Goal: Find specific page/section: Find specific page/section

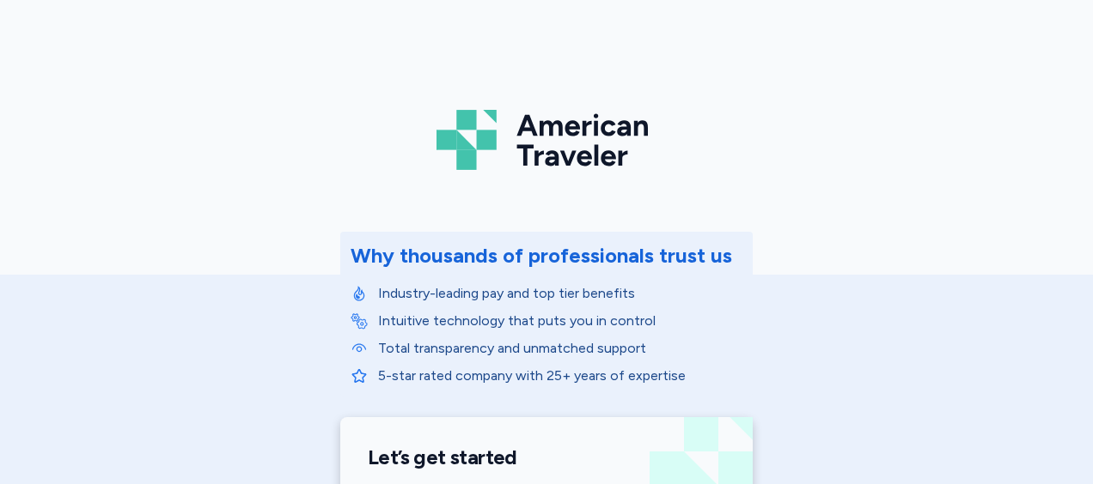
drag, startPoint x: 1078, startPoint y: 44, endPoint x: 1082, endPoint y: 71, distance: 27.8
click at [1082, 71] on div "American Traveler Why thousands of professionals trust us Industry-leading pay …" at bounding box center [546, 242] width 1093 height 484
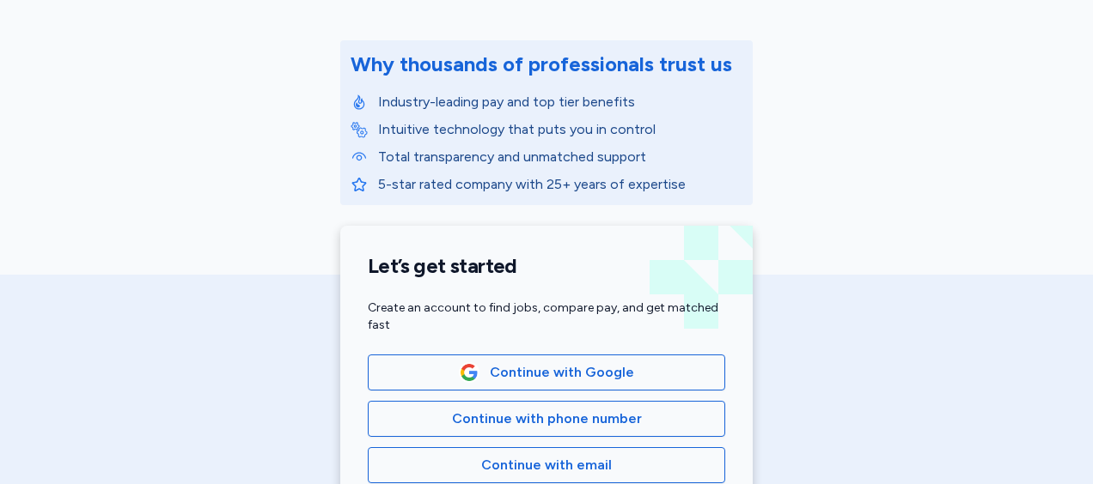
scroll to position [382, 0]
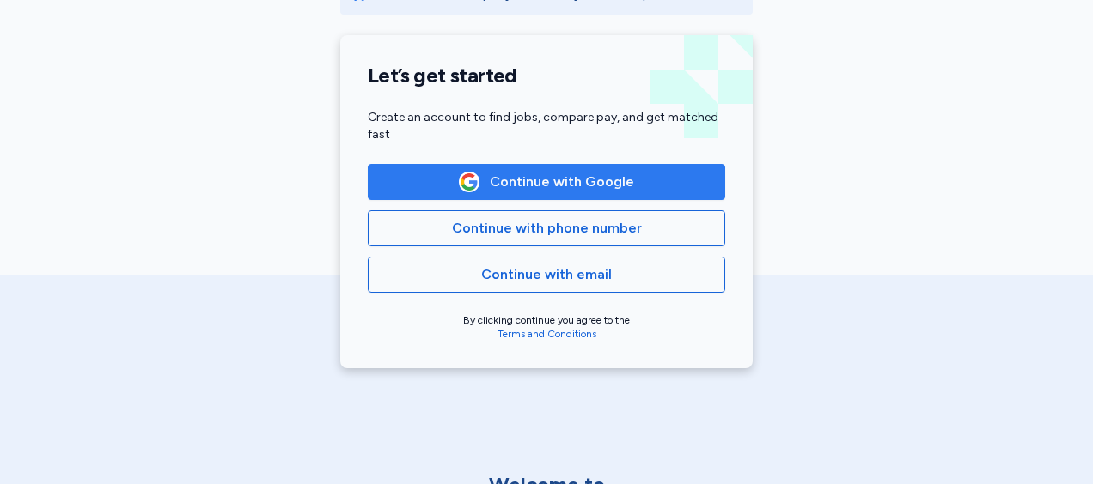
click at [613, 179] on span "Continue with Google" at bounding box center [562, 182] width 144 height 21
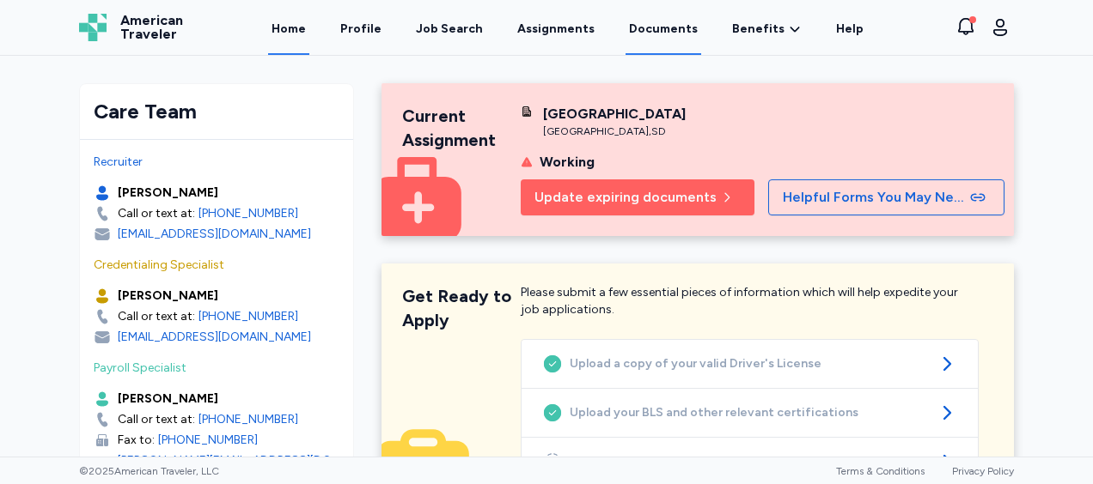
click at [661, 28] on link "Documents" at bounding box center [663, 28] width 76 height 53
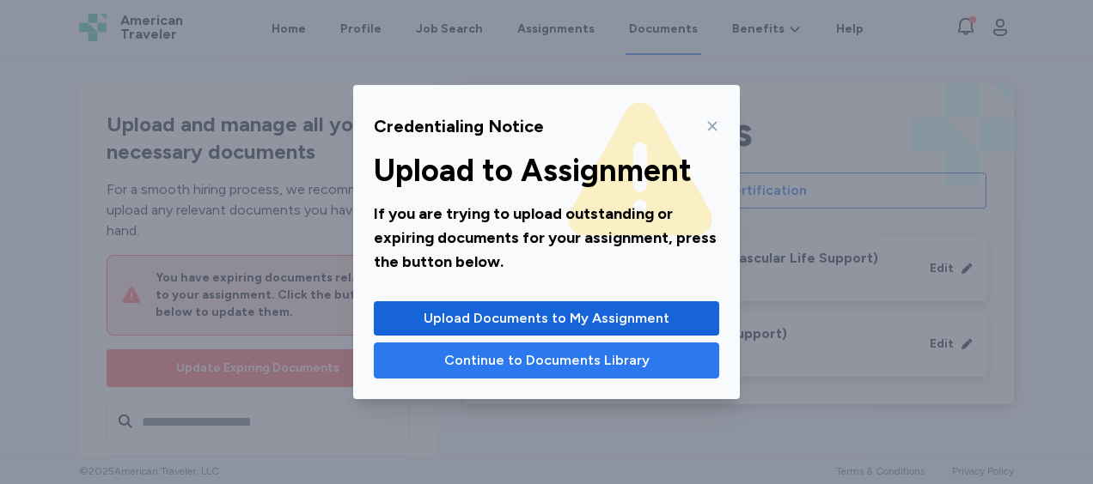
click at [587, 368] on span "Continue to Documents Library" at bounding box center [546, 360] width 205 height 21
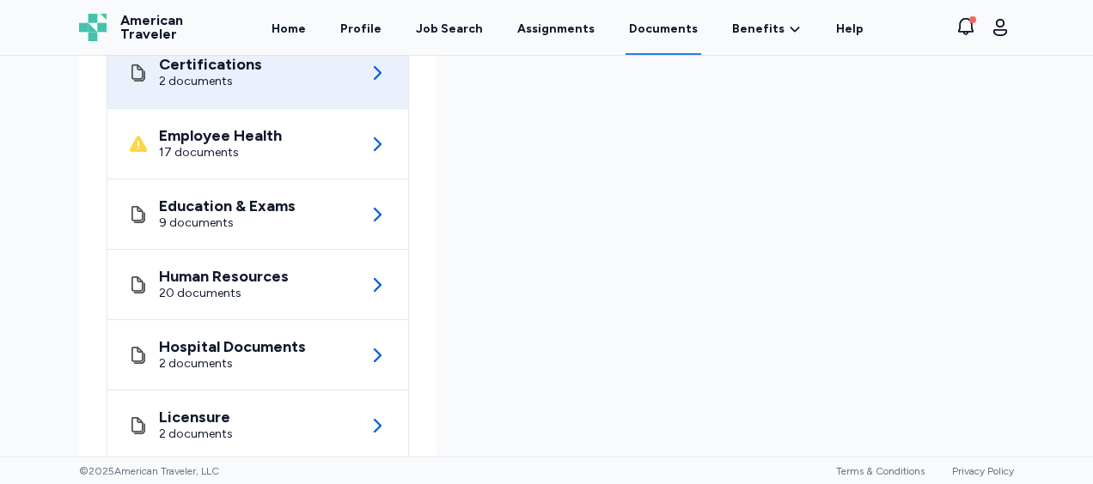
scroll to position [445, 0]
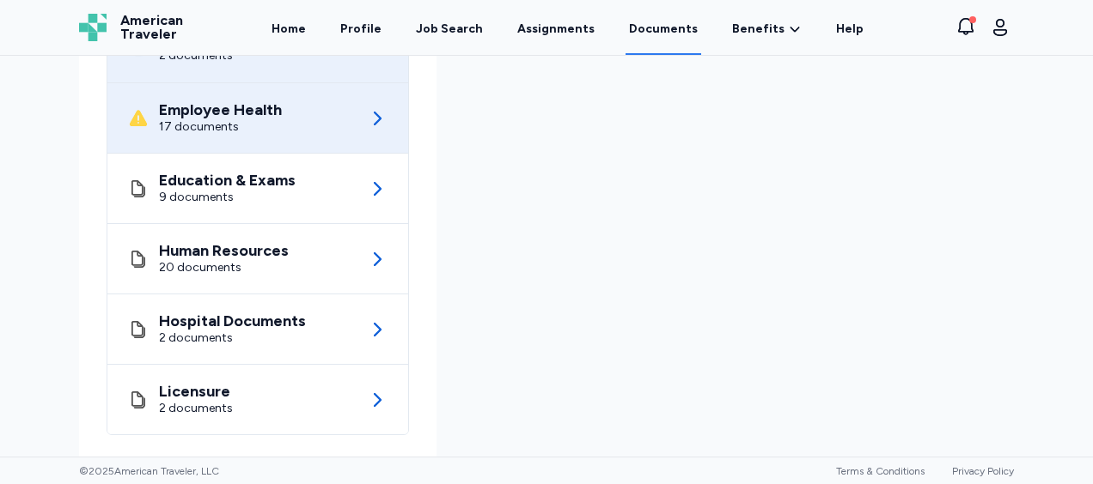
click at [375, 113] on icon at bounding box center [377, 118] width 21 height 21
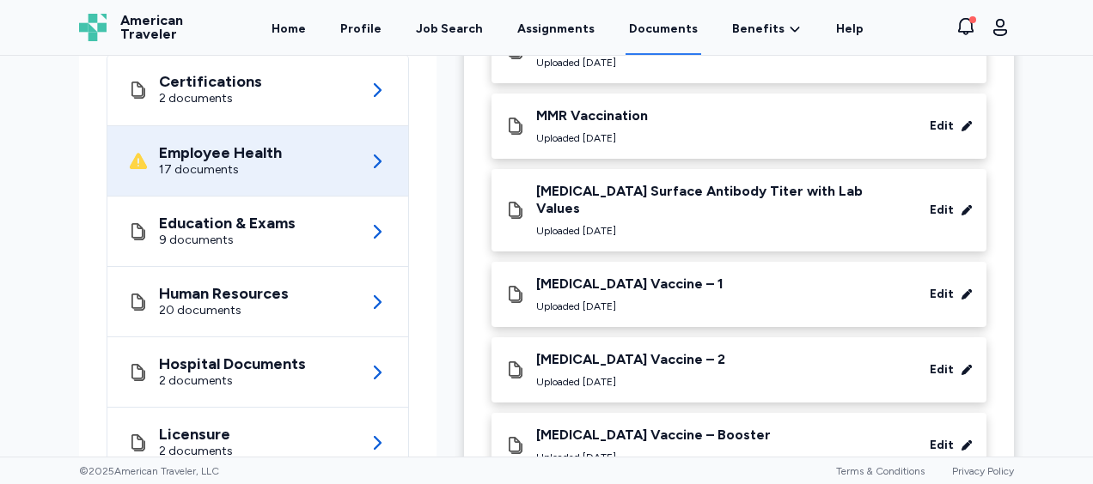
scroll to position [1060, 0]
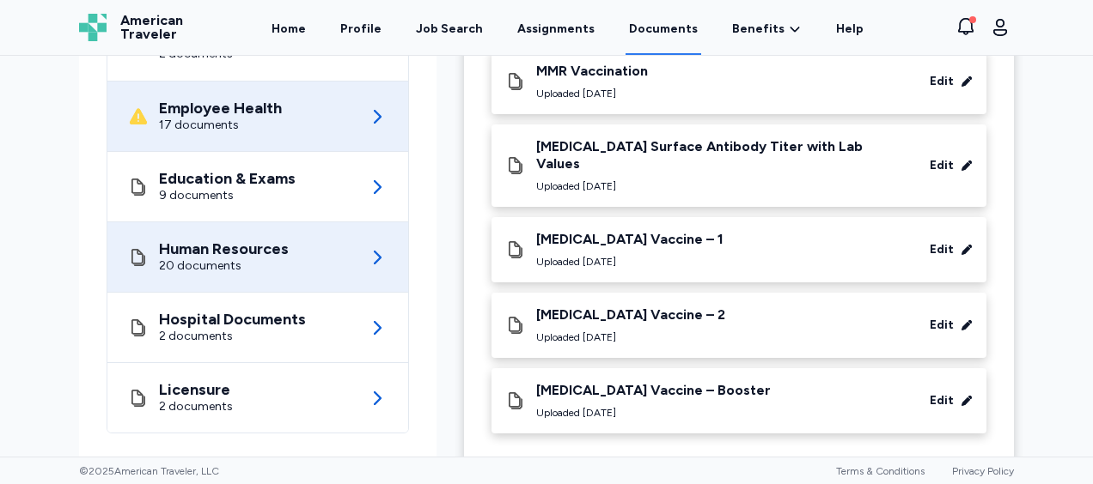
click at [378, 247] on icon at bounding box center [377, 257] width 21 height 21
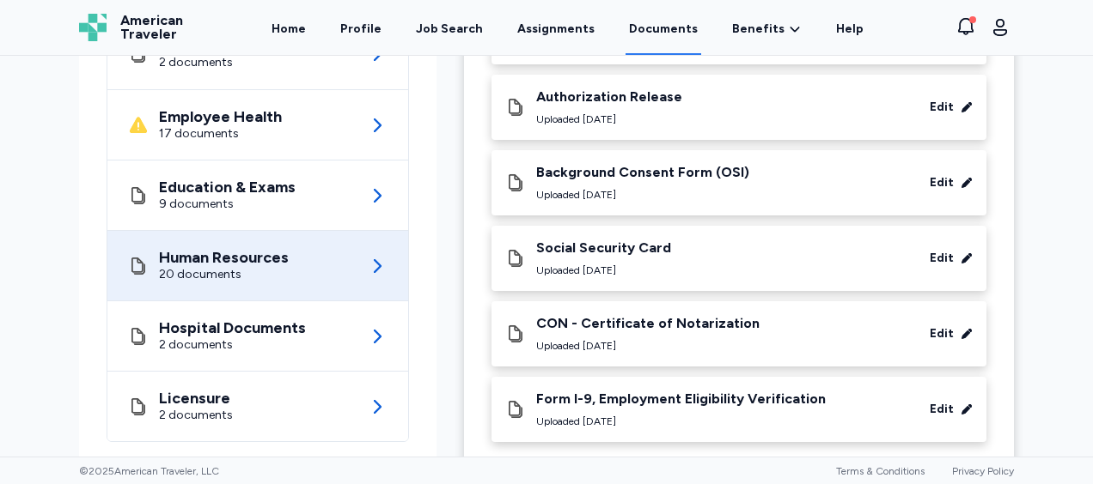
scroll to position [1263, 0]
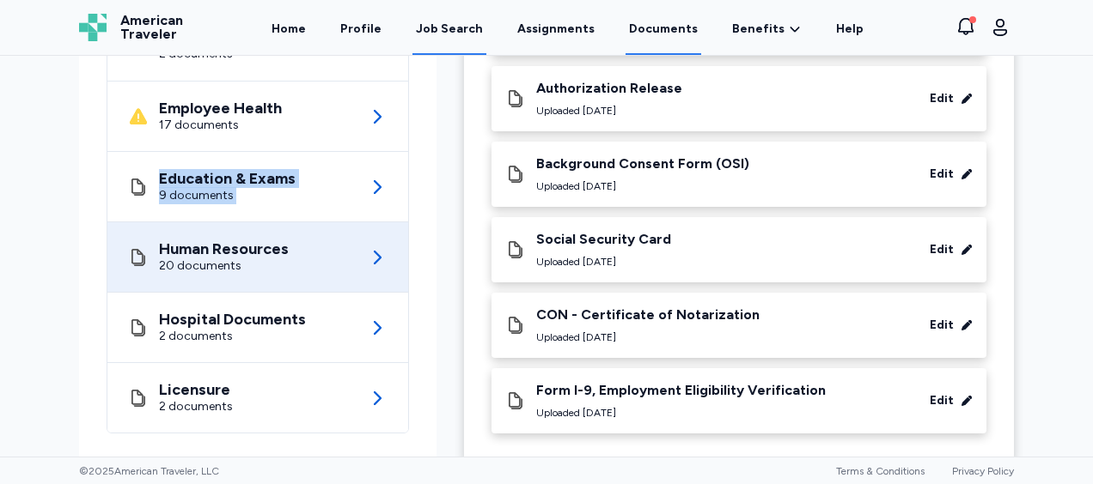
drag, startPoint x: 370, startPoint y: 201, endPoint x: 431, endPoint y: 0, distance: 210.0
click at [431, 0] on div "Open sidebar Documents American Traveler American Traveler Home Profile Job Sea…" at bounding box center [546, 242] width 1093 height 484
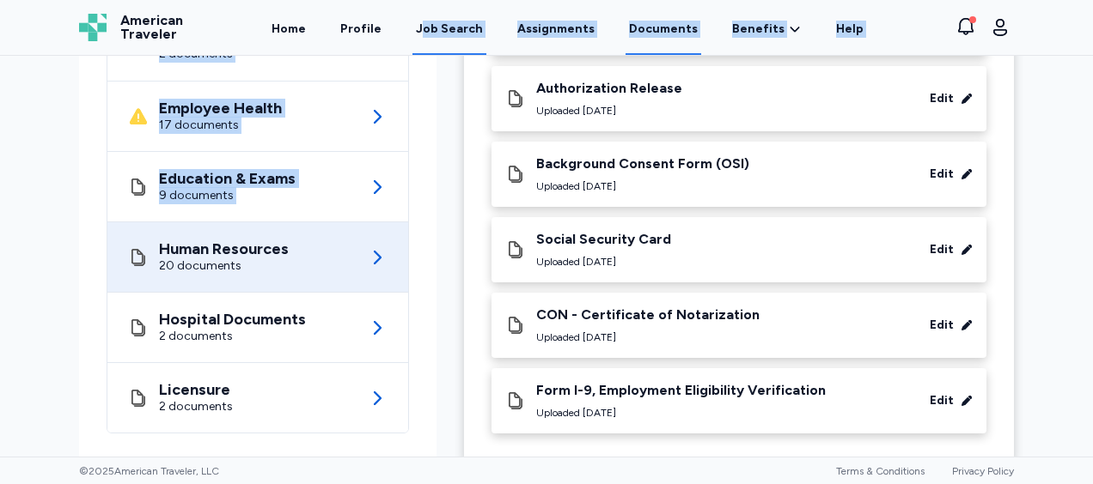
scroll to position [1108, 0]
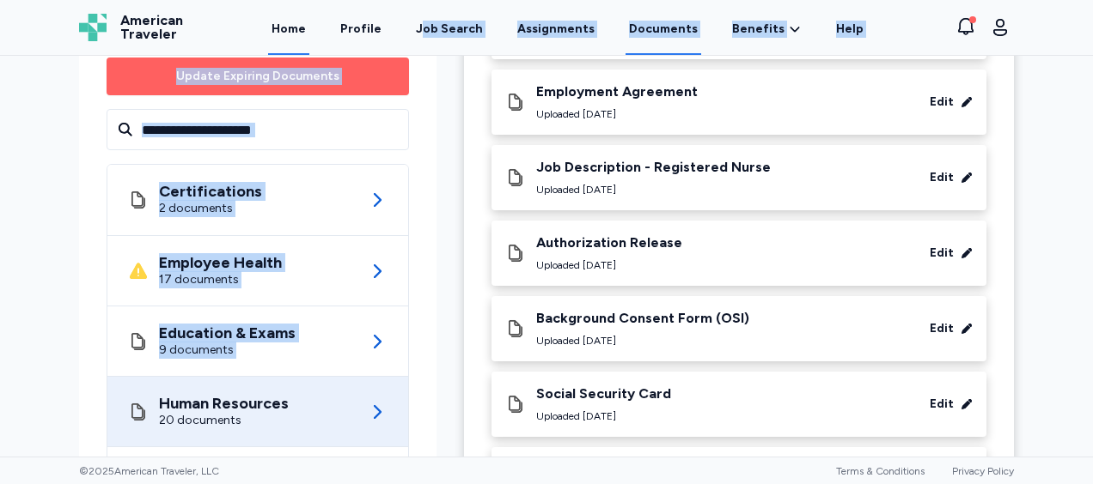
click at [306, 33] on link "Home" at bounding box center [288, 28] width 41 height 53
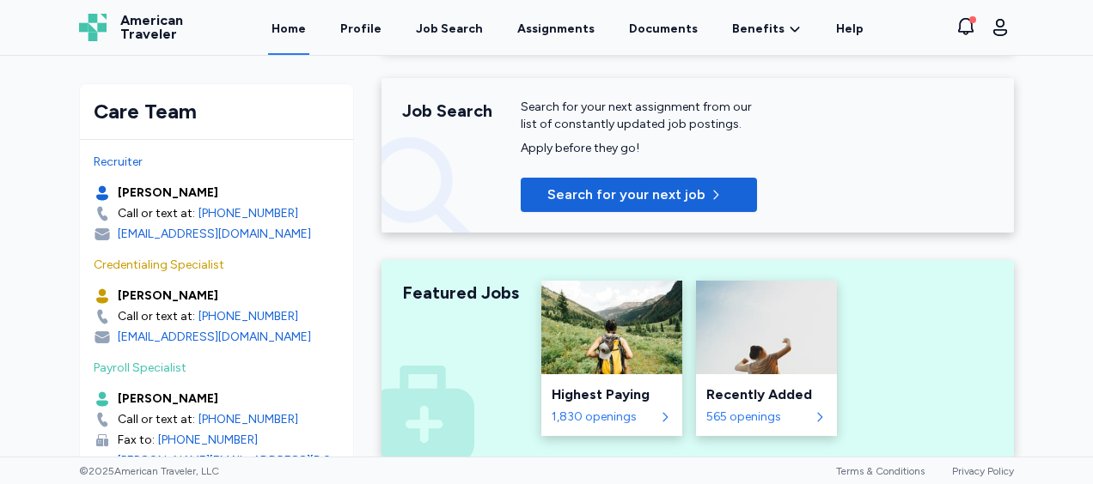
scroll to position [624, 0]
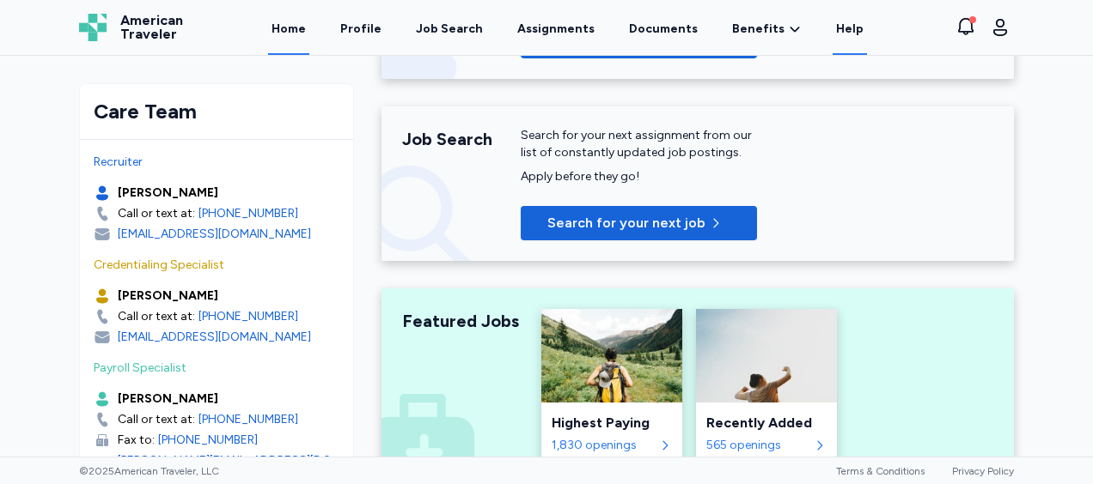
click at [832, 30] on link "Help" at bounding box center [849, 28] width 34 height 53
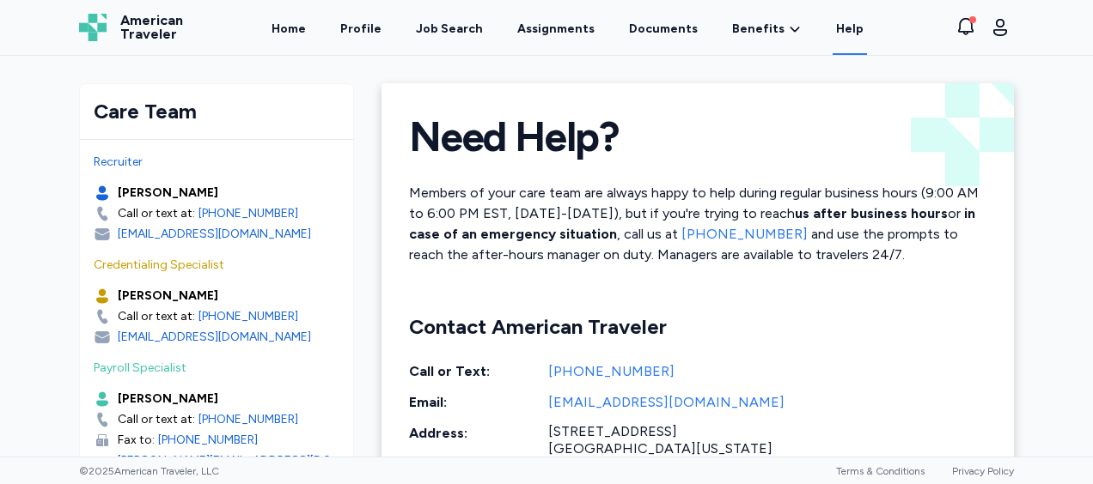
scroll to position [61, 0]
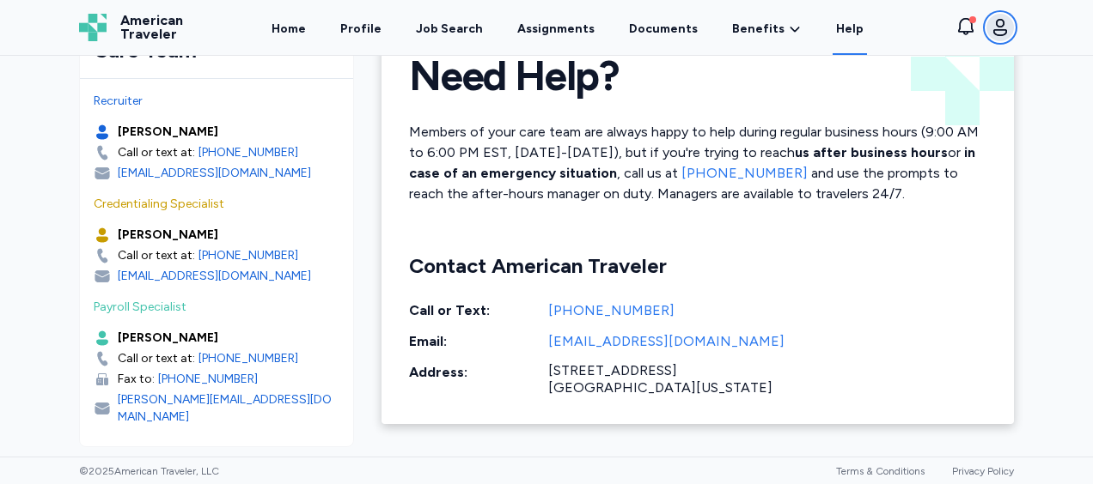
click at [995, 28] on icon "button" at bounding box center [999, 27] width 21 height 21
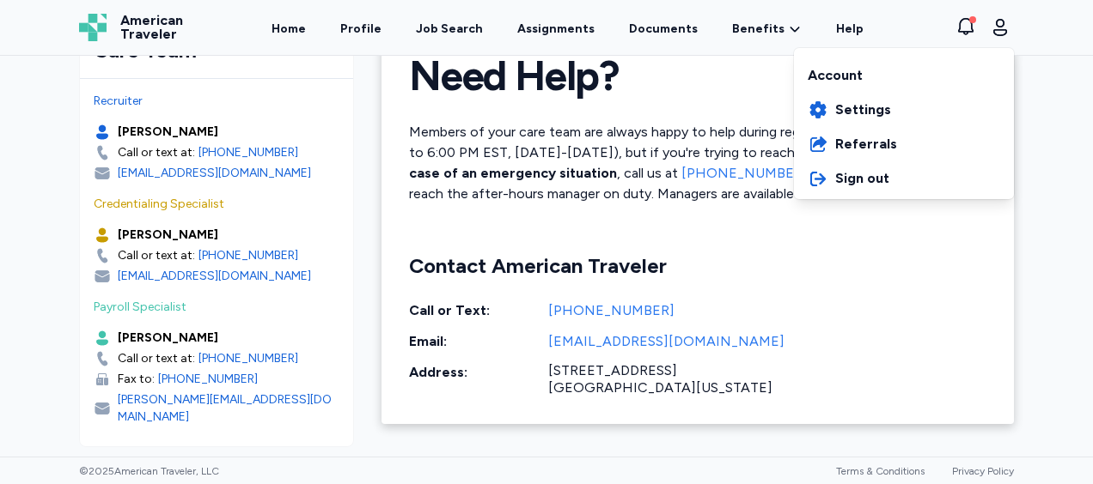
click at [676, 24] on div "American Traveler American Traveler Home Profile Job Search Assignments Documen…" at bounding box center [546, 27] width 962 height 55
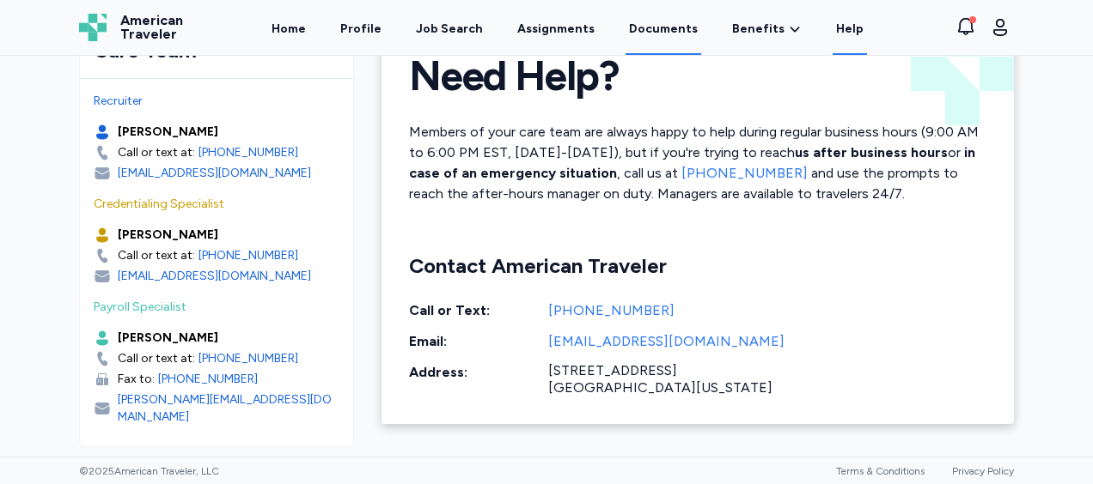
click at [676, 24] on link "Documents" at bounding box center [663, 28] width 76 height 53
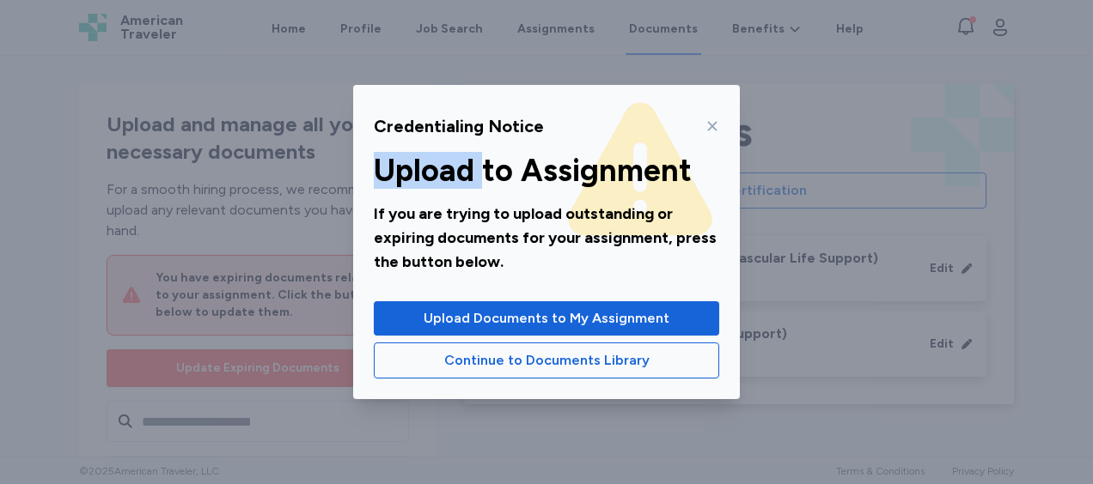
click at [676, 24] on div "Credentialing Notice Upload to Assignment If you are trying to upload outstandi…" at bounding box center [546, 242] width 1093 height 484
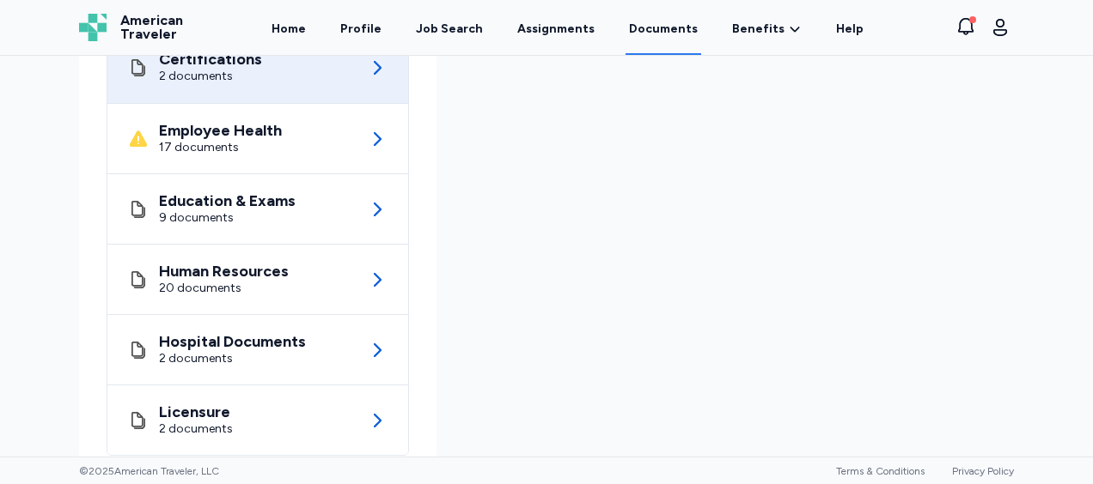
scroll to position [463, 0]
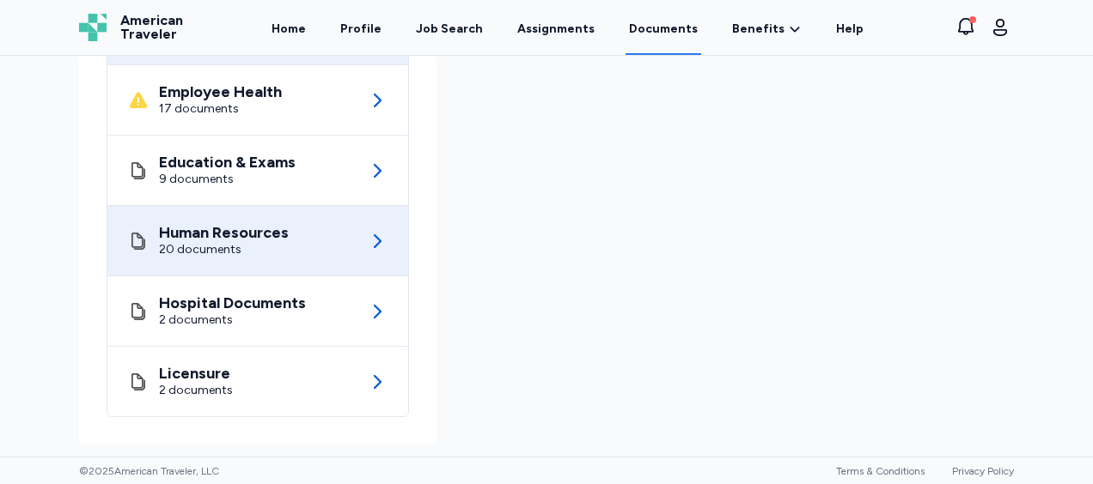
click at [369, 246] on icon at bounding box center [377, 241] width 21 height 21
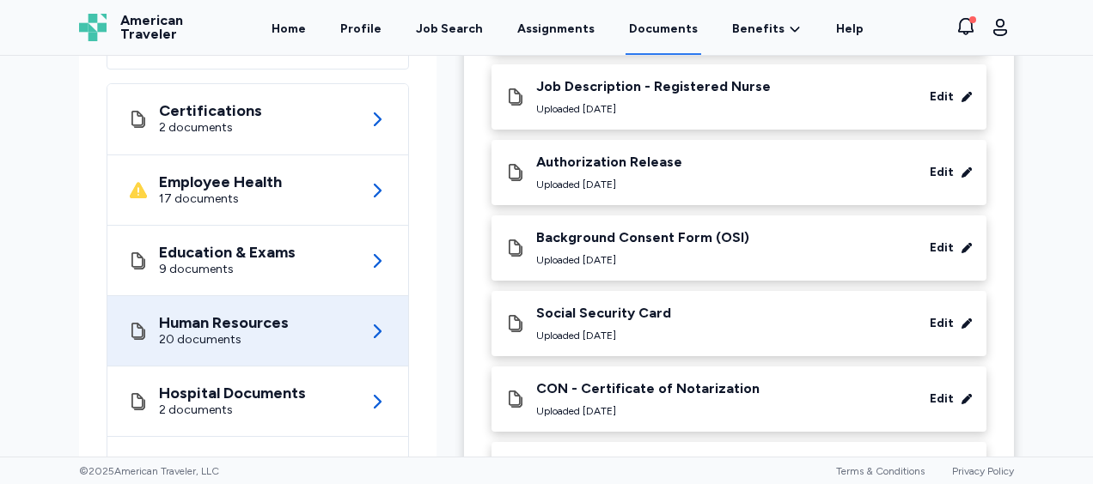
scroll to position [1263, 0]
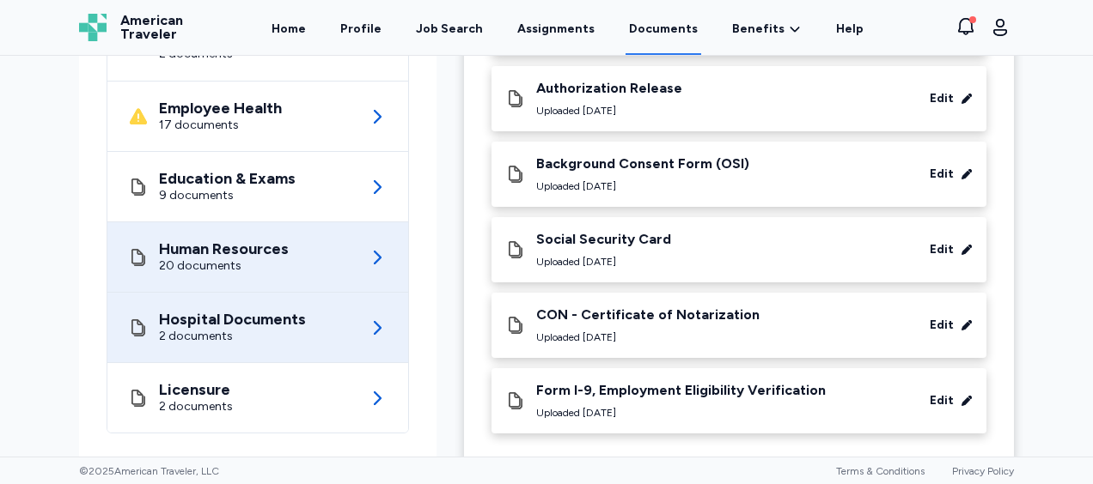
click at [379, 318] on icon at bounding box center [377, 328] width 21 height 21
